Goal: Task Accomplishment & Management: Complete application form

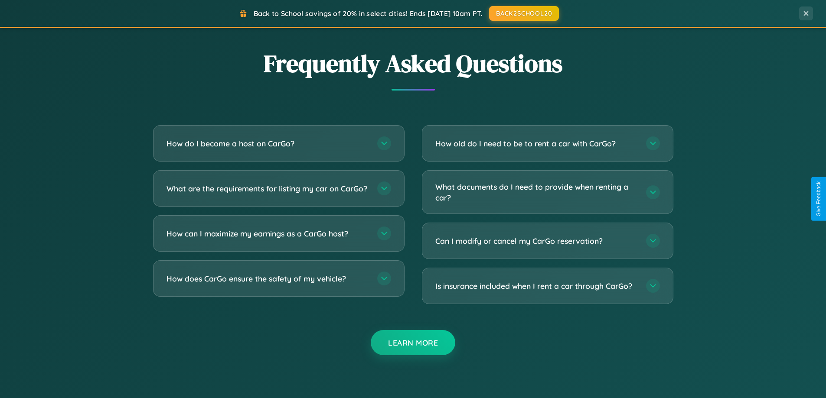
scroll to position [1668, 0]
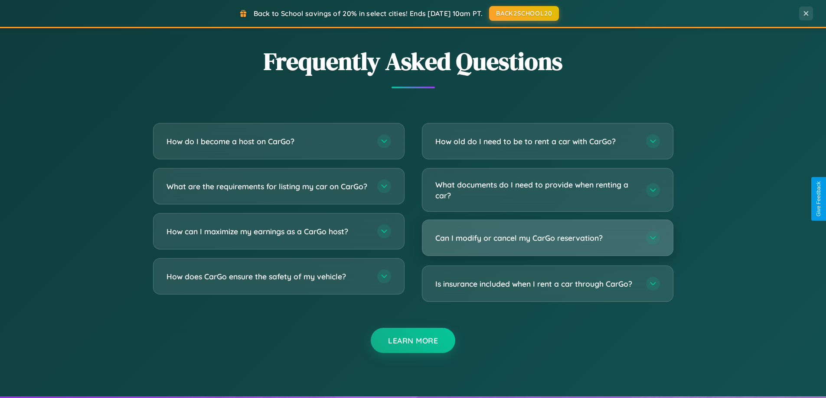
click at [547, 238] on h3 "Can I modify or cancel my CarGo reservation?" at bounding box center [536, 238] width 202 height 11
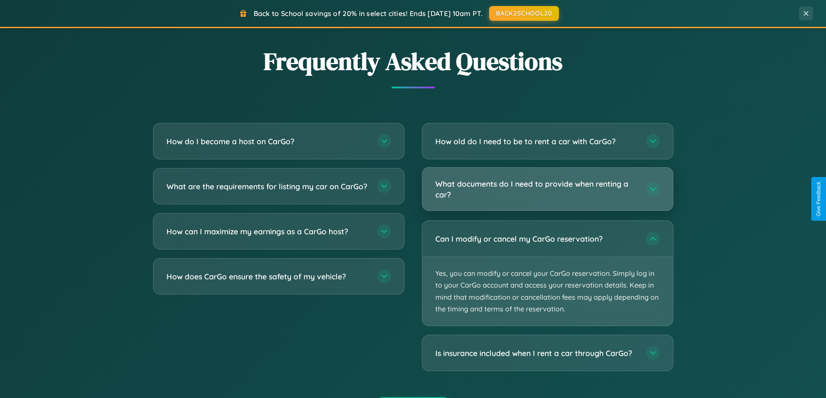
click at [547, 189] on h3 "What documents do I need to provide when renting a car?" at bounding box center [536, 189] width 202 height 21
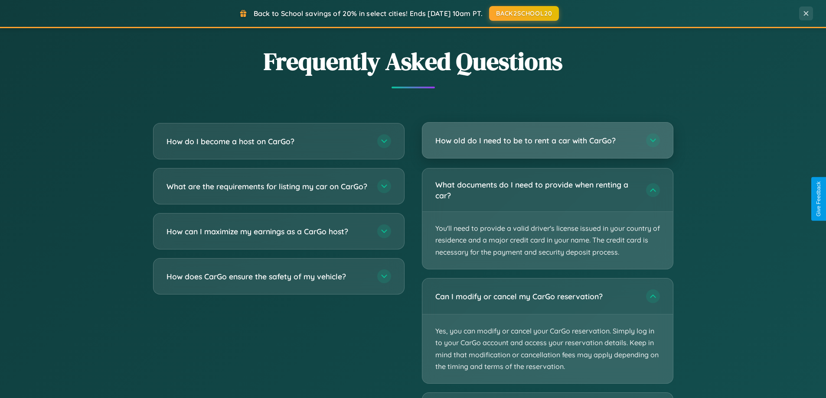
click at [547, 141] on h3 "How old do I need to be to rent a car with CarGo?" at bounding box center [536, 140] width 202 height 11
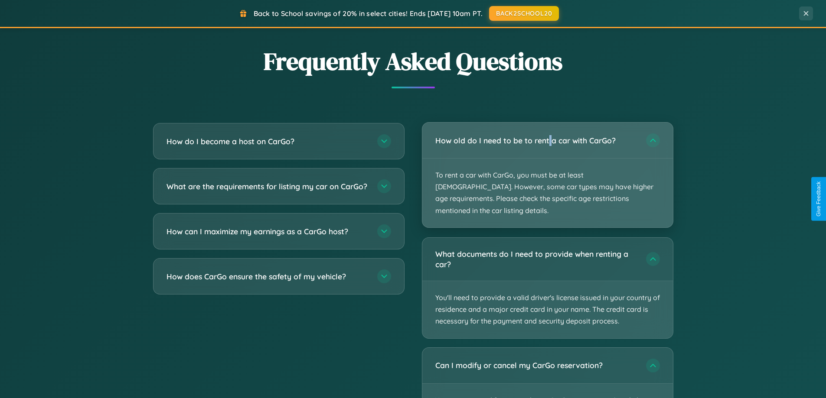
scroll to position [1756, 0]
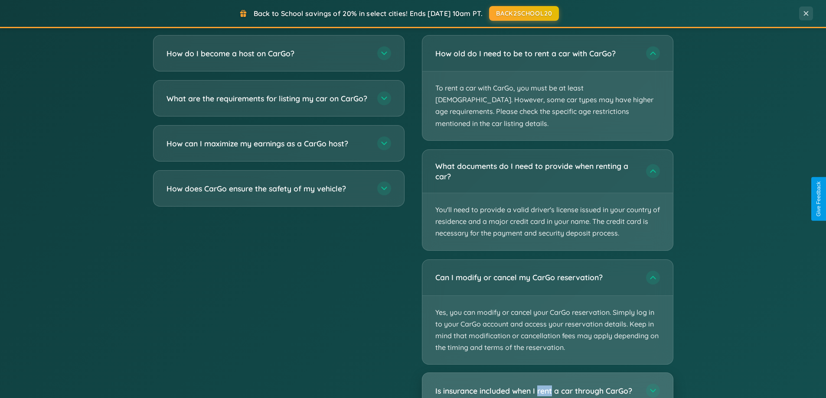
click at [547, 386] on h3 "Is insurance included when I rent a car through CarGo?" at bounding box center [536, 391] width 202 height 11
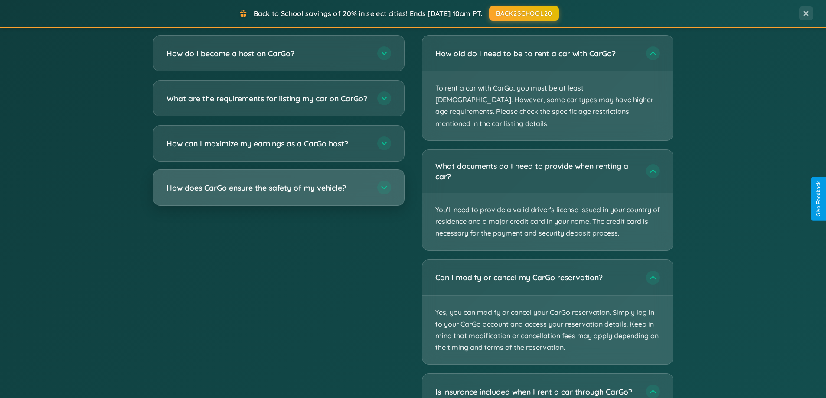
click at [278, 193] on h3 "How does CarGo ensure the safety of my vehicle?" at bounding box center [267, 188] width 202 height 11
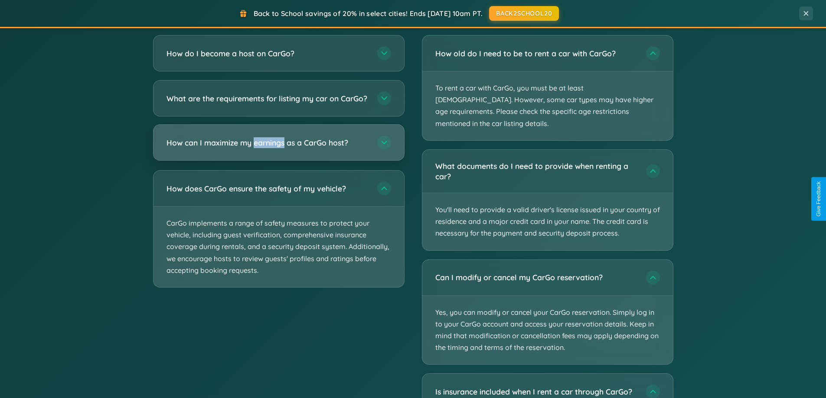
click at [278, 148] on h3 "How can I maximize my earnings as a CarGo host?" at bounding box center [267, 142] width 202 height 11
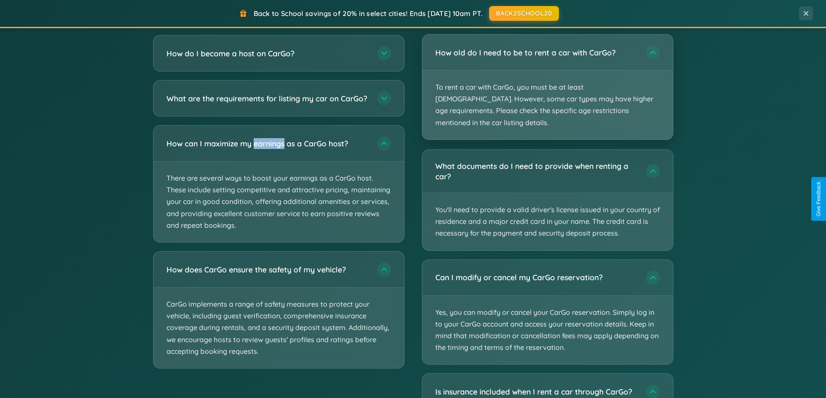
click at [547, 81] on p "To rent a car with CarGo, you must be at least [DEMOGRAPHIC_DATA]. However, som…" at bounding box center [547, 105] width 251 height 69
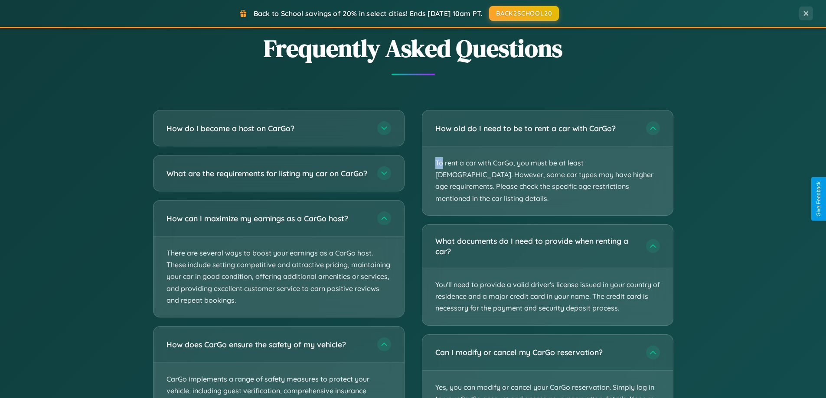
scroll to position [0, 0]
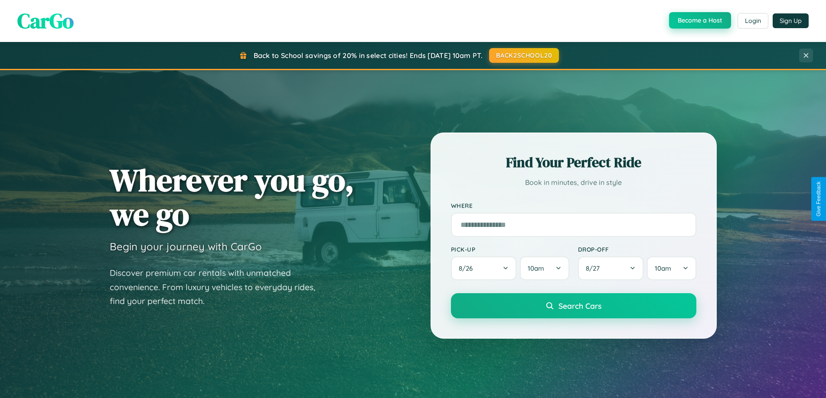
click at [699, 21] on button "Become a Host" at bounding box center [700, 20] width 62 height 16
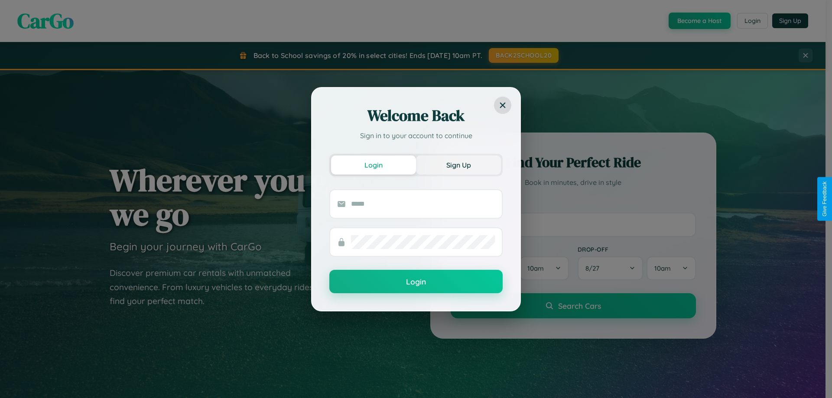
click at [459, 165] on button "Sign Up" at bounding box center [458, 165] width 85 height 19
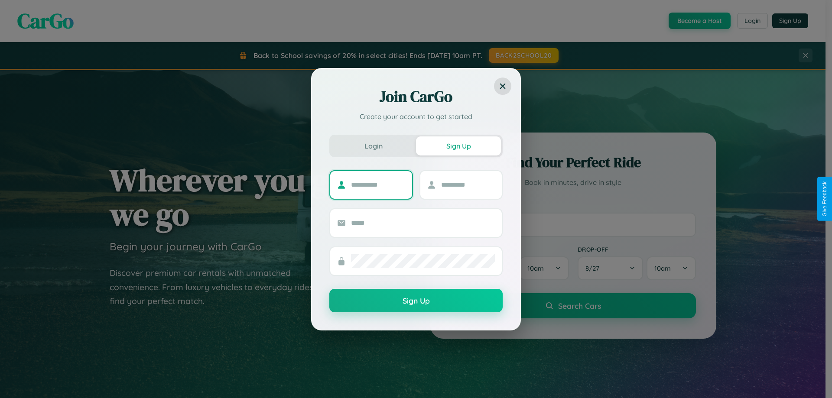
click at [378, 185] on input "text" at bounding box center [378, 185] width 54 height 14
type input "*******"
click at [468, 185] on input "text" at bounding box center [468, 185] width 54 height 14
type input "******"
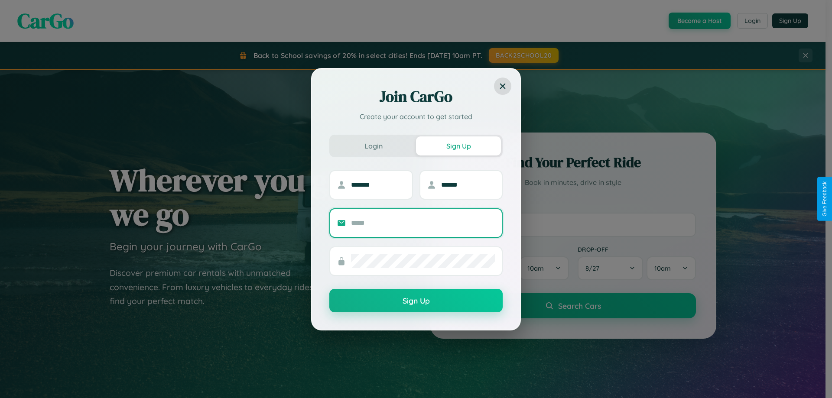
click at [423, 223] on input "text" at bounding box center [423, 223] width 144 height 14
type input "**********"
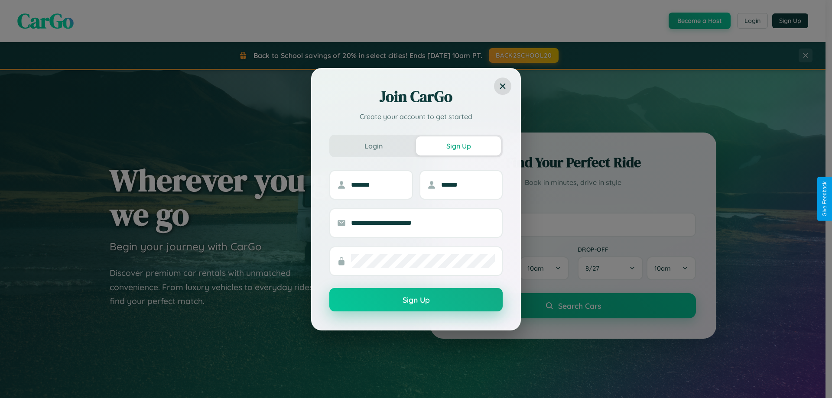
click at [416, 300] on button "Sign Up" at bounding box center [416, 299] width 173 height 23
